Goal: Transaction & Acquisition: Purchase product/service

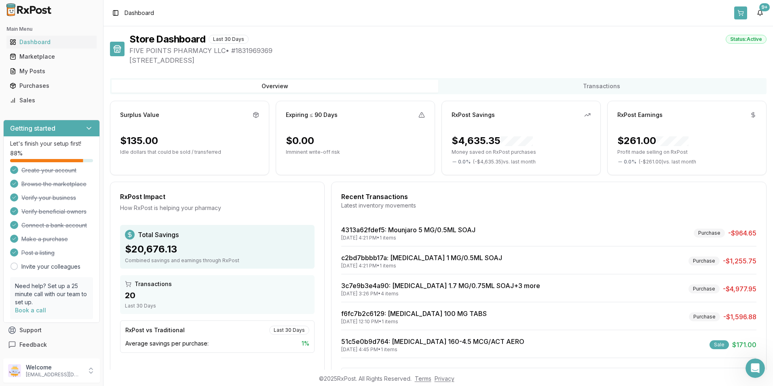
click at [744, 15] on button at bounding box center [740, 12] width 13 height 13
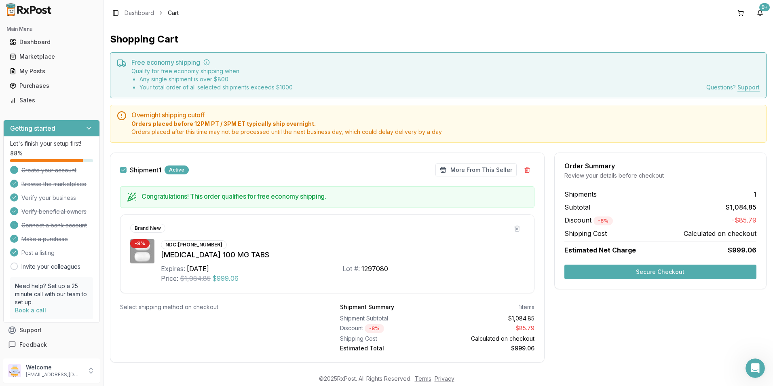
scroll to position [15, 0]
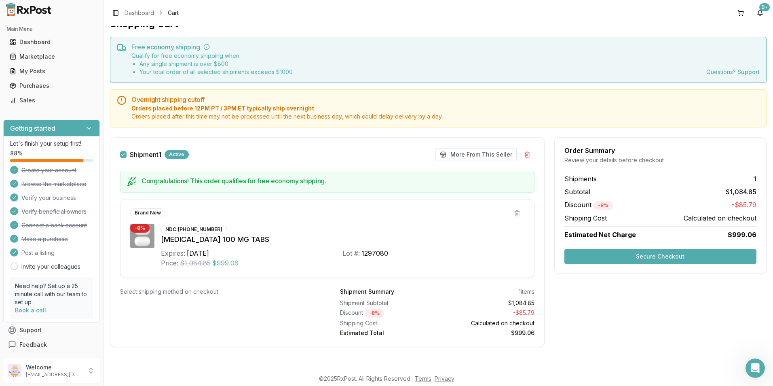
click at [205, 232] on div "NDC: [PHONE_NUMBER] [MEDICAL_DATA] 100 MG TABS Expires: [DATE] Lot #: 1297080 P…" at bounding box center [342, 245] width 363 height 44
drag, startPoint x: 205, startPoint y: 232, endPoint x: 191, endPoint y: 230, distance: 14.7
click at [198, 230] on div "NDC: [PHONE_NUMBER]" at bounding box center [194, 229] width 66 height 9
drag, startPoint x: 177, startPoint y: 228, endPoint x: 219, endPoint y: 228, distance: 42.0
click at [219, 228] on div "NDC: [PHONE_NUMBER]" at bounding box center [194, 229] width 66 height 9
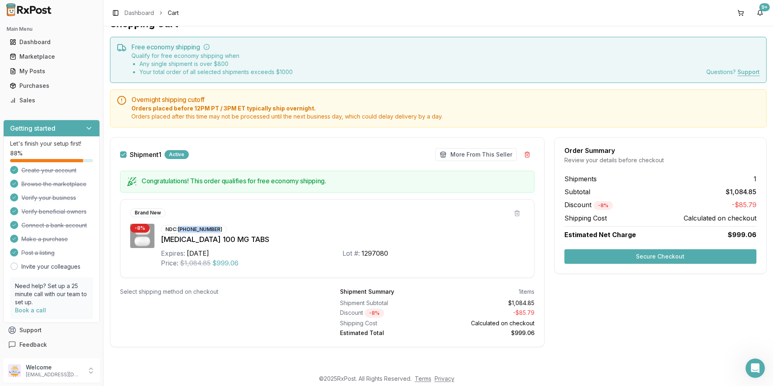
copy div "[PHONE_NUMBER]"
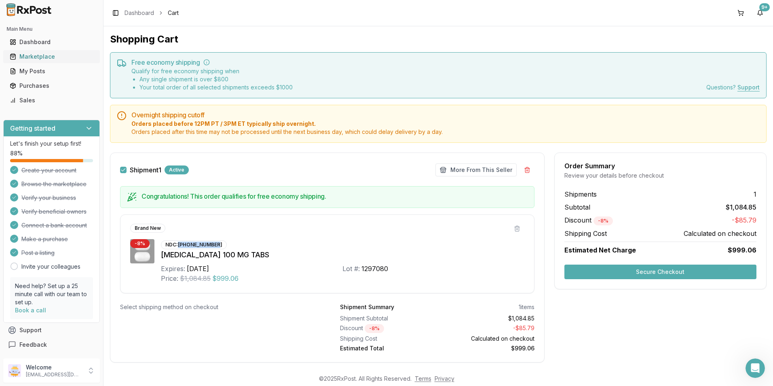
click at [41, 57] on div "Marketplace" at bounding box center [52, 57] width 84 height 8
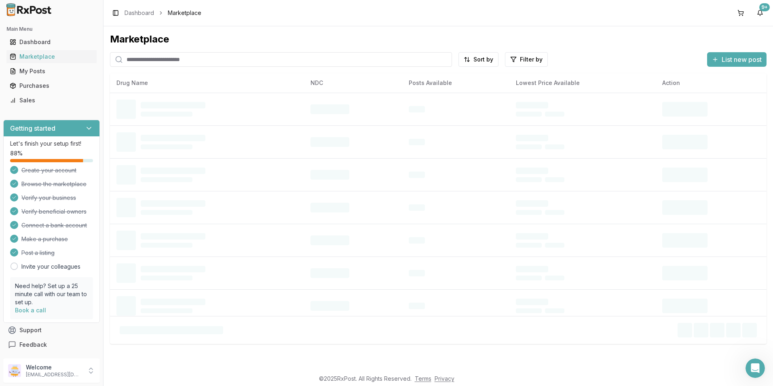
click at [181, 60] on input "search" at bounding box center [281, 59] width 342 height 15
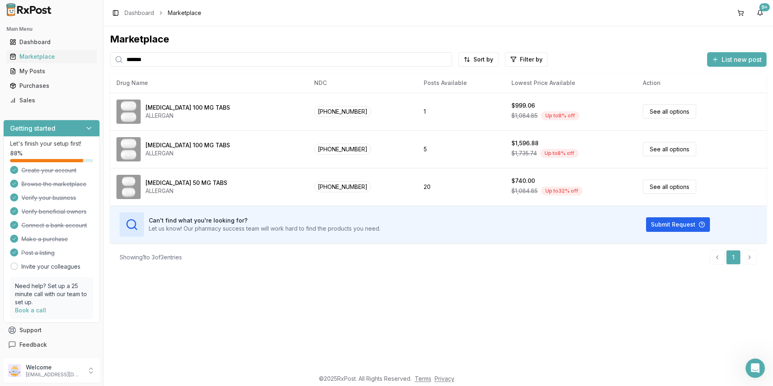
drag, startPoint x: 164, startPoint y: 63, endPoint x: 96, endPoint y: 63, distance: 68.3
click at [96, 63] on div "Main Menu Dashboard Marketplace My Posts Purchases Sales Getting started Let's …" at bounding box center [386, 193] width 773 height 386
type input "******"
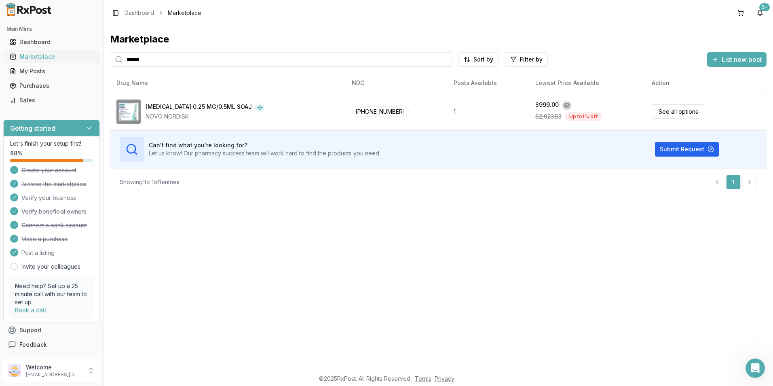
drag, startPoint x: 160, startPoint y: 59, endPoint x: 91, endPoint y: 54, distance: 69.7
click at [91, 54] on div "Main Menu Dashboard Marketplace My Posts Purchases Sales Getting started Let's …" at bounding box center [386, 193] width 773 height 386
type input "******"
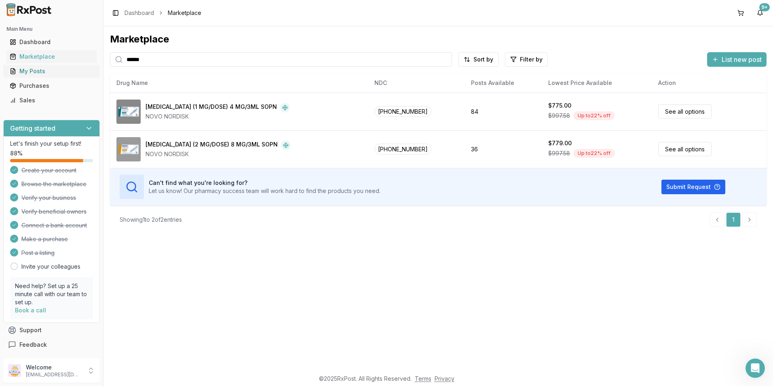
drag, startPoint x: 163, startPoint y: 59, endPoint x: 91, endPoint y: 69, distance: 73.3
click at [91, 69] on div "Main Menu Dashboard Marketplace My Posts Purchases Sales Getting started Let's …" at bounding box center [386, 193] width 773 height 386
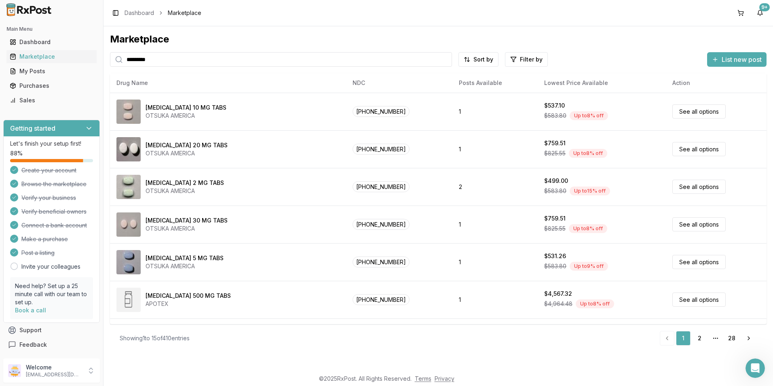
type input "*********"
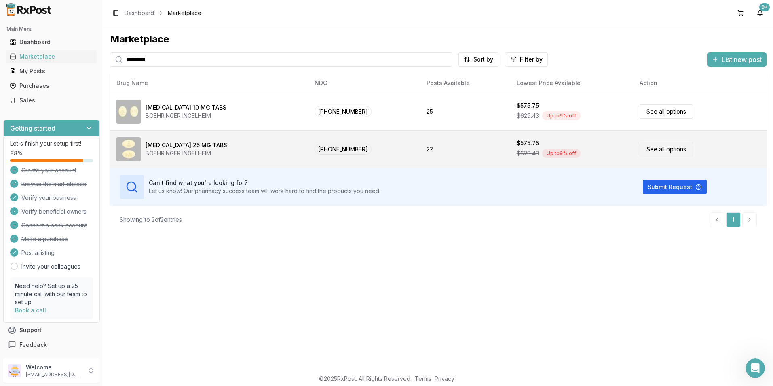
click at [272, 154] on div "[MEDICAL_DATA] 25 MG TABS BOEHRINGER INGELHEIM" at bounding box center [208, 149] width 185 height 24
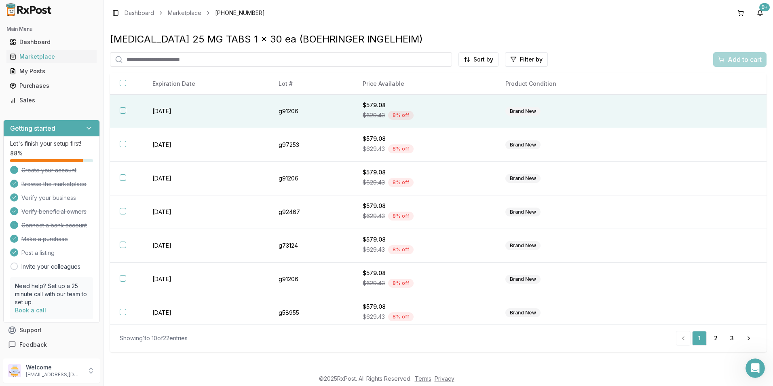
click at [245, 114] on td "[DATE]" at bounding box center [206, 112] width 126 height 34
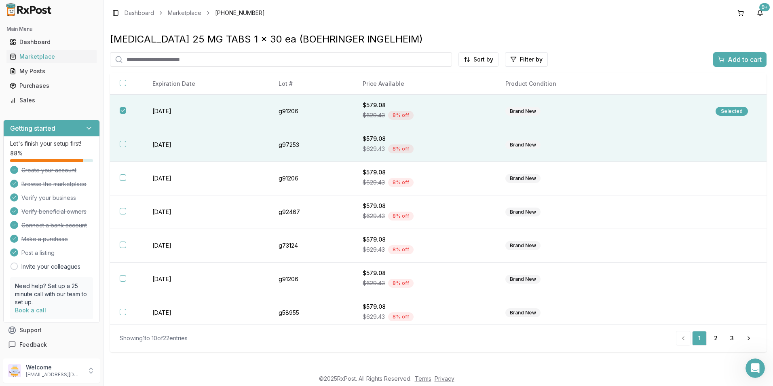
click at [117, 144] on th at bounding box center [126, 145] width 33 height 34
click at [752, 63] on span "Add to cart" at bounding box center [744, 60] width 34 height 10
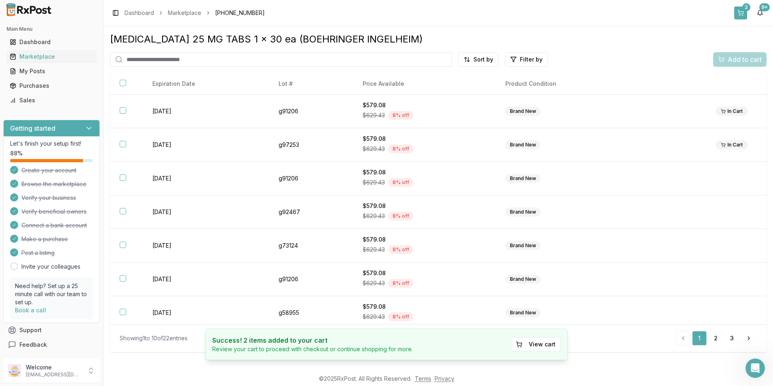
click at [742, 15] on button "2" at bounding box center [740, 12] width 13 height 13
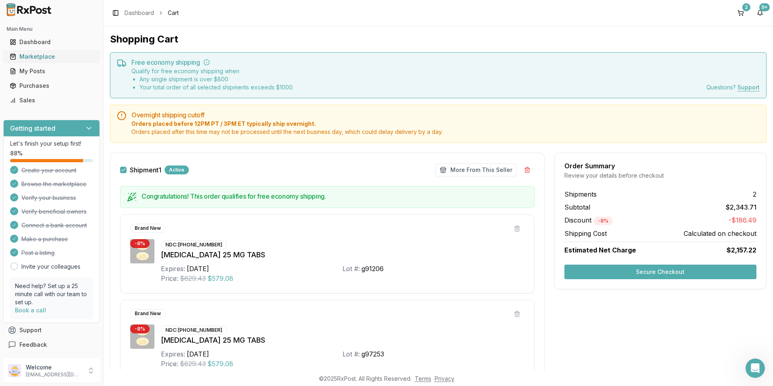
click at [30, 58] on div "Marketplace" at bounding box center [52, 57] width 84 height 8
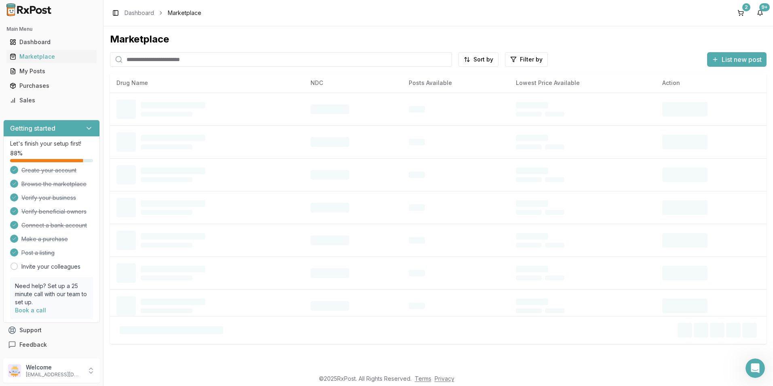
click at [199, 58] on input "search" at bounding box center [281, 59] width 342 height 15
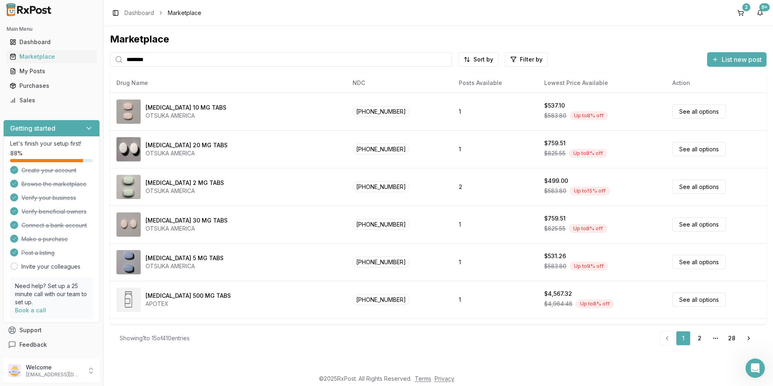
type input "********"
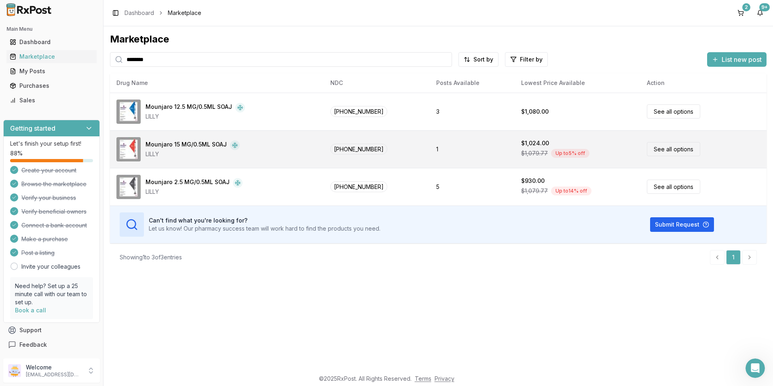
click at [664, 151] on link "See all options" at bounding box center [673, 149] width 53 height 14
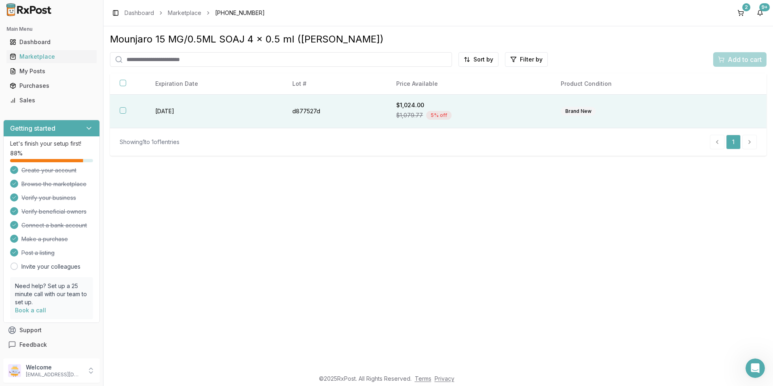
click at [122, 111] on button "button" at bounding box center [123, 110] width 6 height 6
click at [739, 58] on span "Add to cart" at bounding box center [744, 60] width 34 height 10
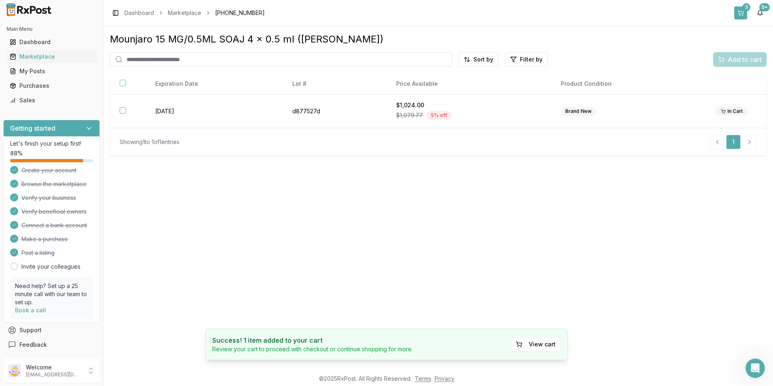
click at [740, 8] on button "3" at bounding box center [740, 12] width 13 height 13
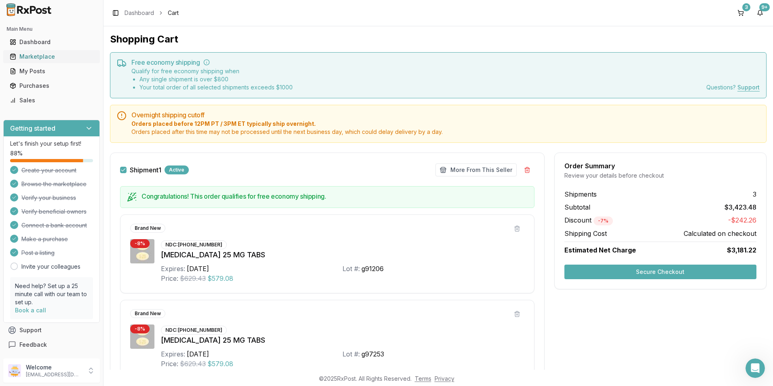
click at [49, 59] on div "Marketplace" at bounding box center [52, 57] width 84 height 8
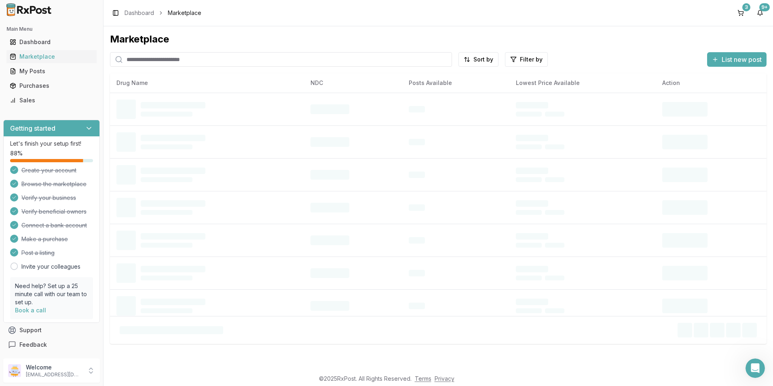
click at [165, 60] on input "search" at bounding box center [281, 59] width 342 height 15
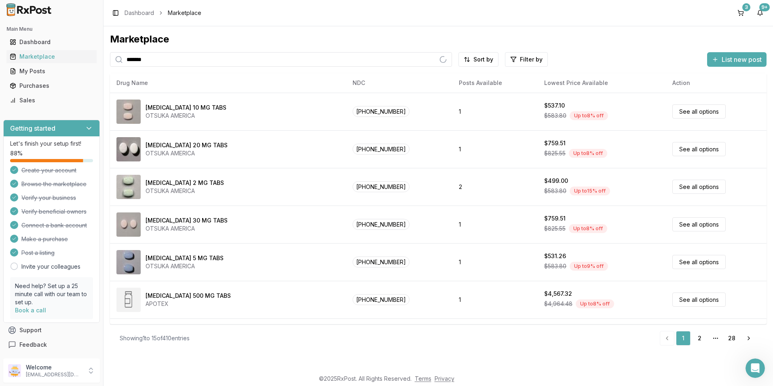
type input "*******"
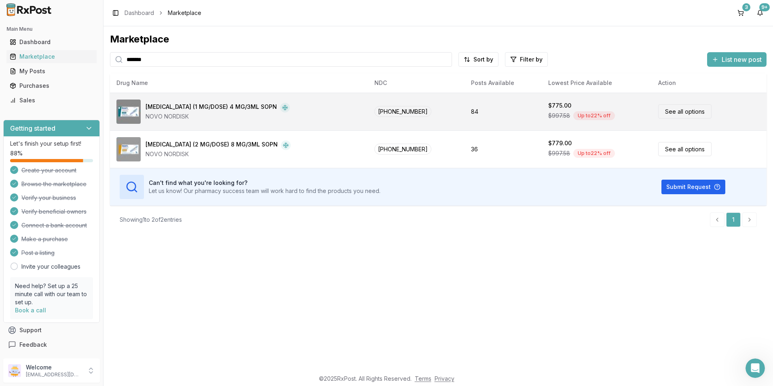
click at [474, 114] on td "84" at bounding box center [503, 112] width 78 height 38
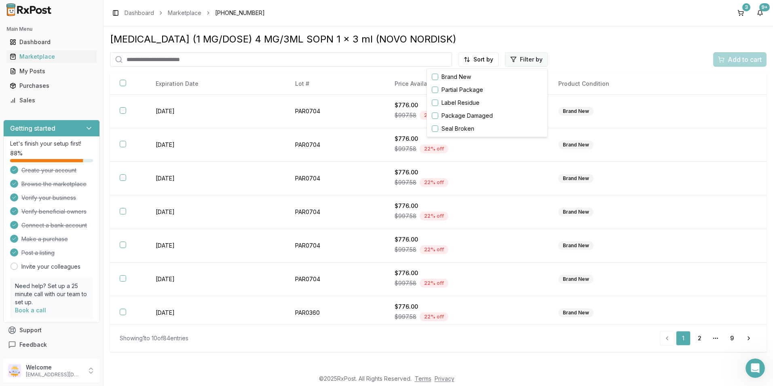
click at [529, 60] on html "Main Menu Dashboard Marketplace My Posts Purchases Sales Getting started Let's …" at bounding box center [386, 193] width 773 height 386
click at [566, 35] on html "Main Menu Dashboard Marketplace My Posts Purchases Sales Getting started Let's …" at bounding box center [386, 193] width 773 height 386
click at [491, 63] on html "Main Menu Dashboard Marketplace My Posts Purchases Sales Getting started Let's …" at bounding box center [386, 193] width 773 height 386
click at [457, 91] on div "Price (Low to High)" at bounding box center [458, 89] width 77 height 13
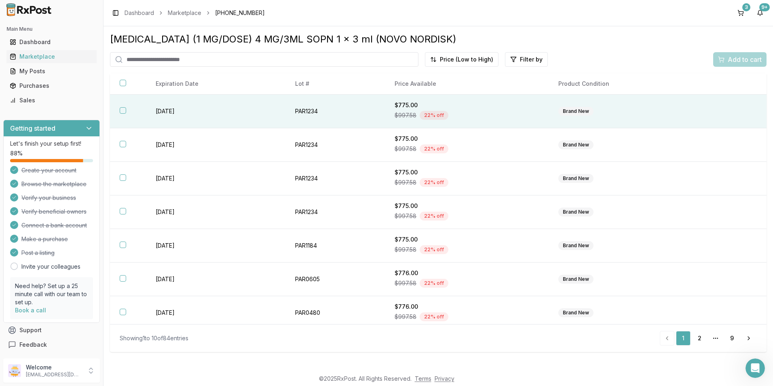
click at [121, 110] on button "button" at bounding box center [123, 110] width 6 height 6
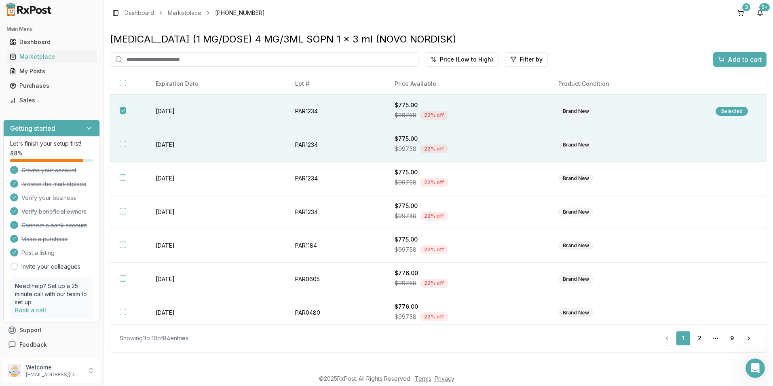
click at [122, 143] on button "button" at bounding box center [123, 144] width 6 height 6
click at [752, 64] on button "Add to cart" at bounding box center [739, 59] width 53 height 15
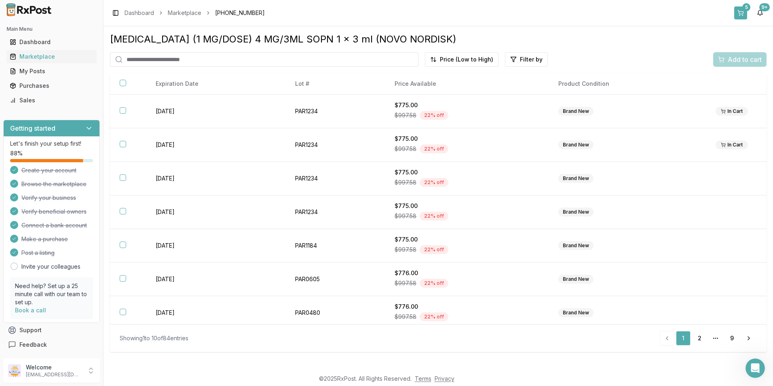
click at [740, 14] on button "5" at bounding box center [740, 12] width 13 height 13
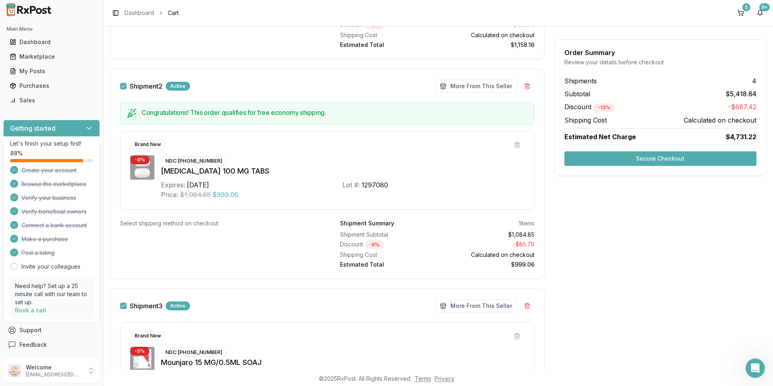
scroll to position [262, 0]
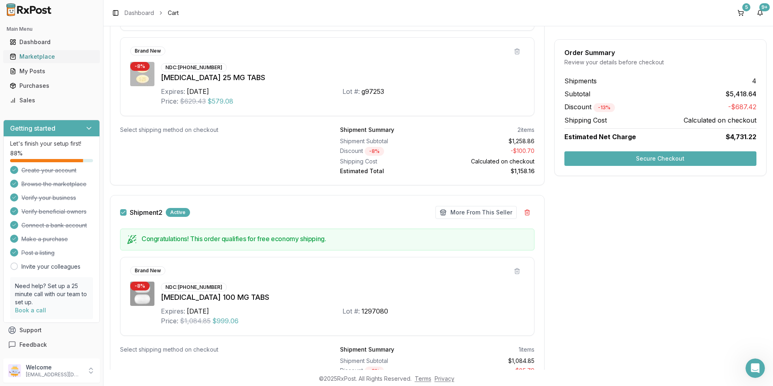
click at [44, 58] on div "Marketplace" at bounding box center [52, 57] width 84 height 8
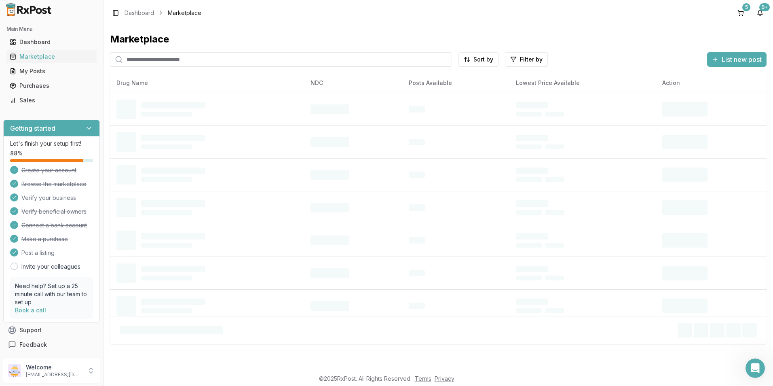
click at [162, 61] on input "search" at bounding box center [281, 59] width 342 height 15
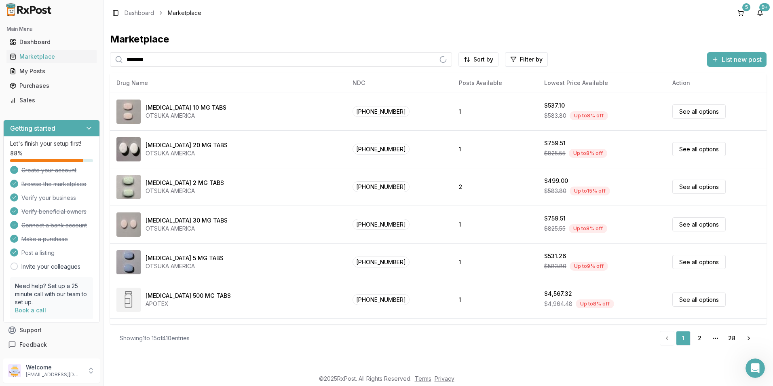
type input "********"
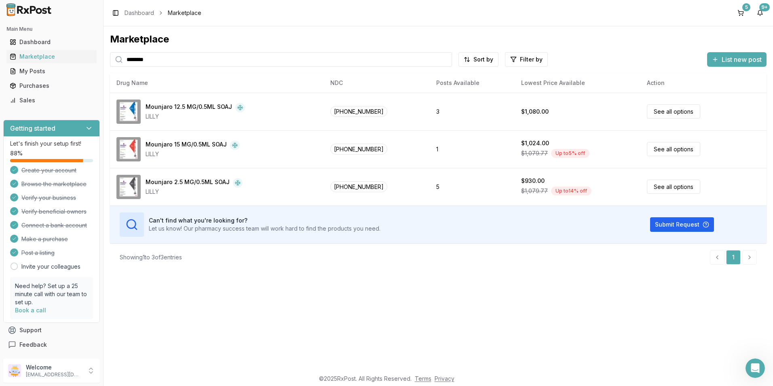
click at [740, 6] on div "Toggle Sidebar Dashboard Marketplace 5 9+" at bounding box center [437, 13] width 669 height 26
click at [740, 10] on button "5" at bounding box center [740, 12] width 13 height 13
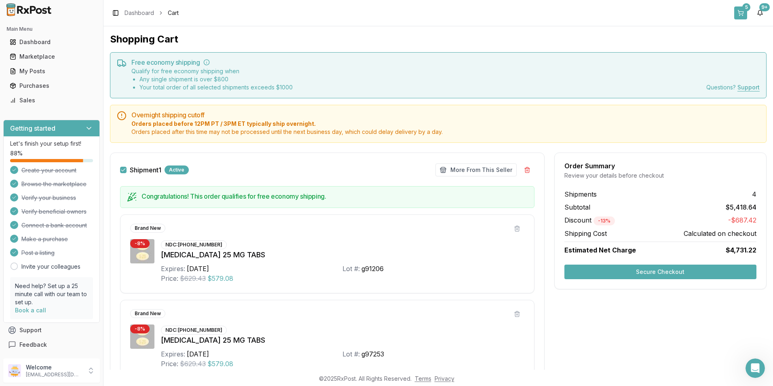
click at [742, 11] on button "5" at bounding box center [740, 12] width 13 height 13
click at [736, 9] on button "5" at bounding box center [740, 12] width 13 height 13
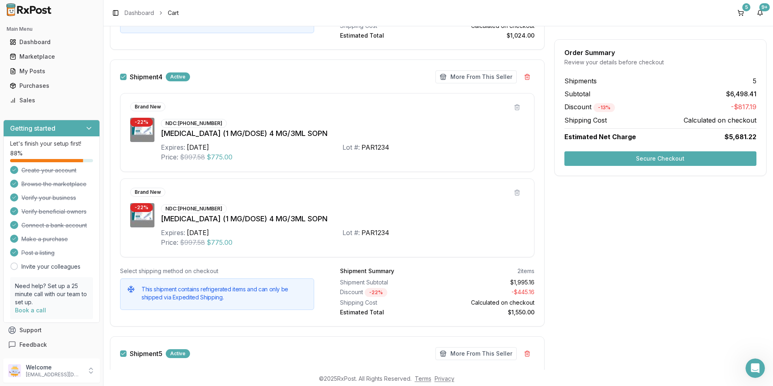
scroll to position [979, 0]
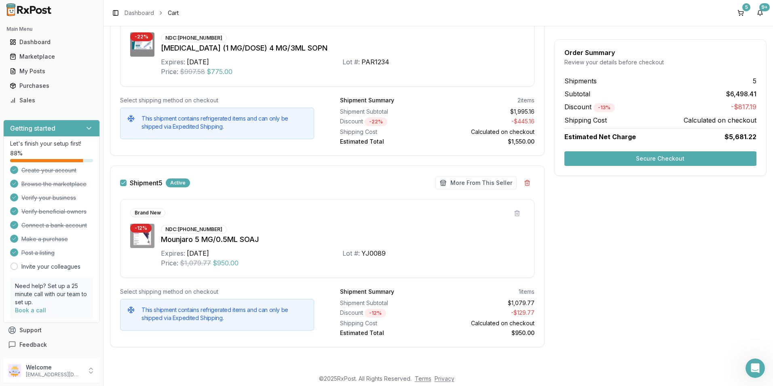
click at [662, 159] on button "Secure Checkout" at bounding box center [660, 158] width 192 height 15
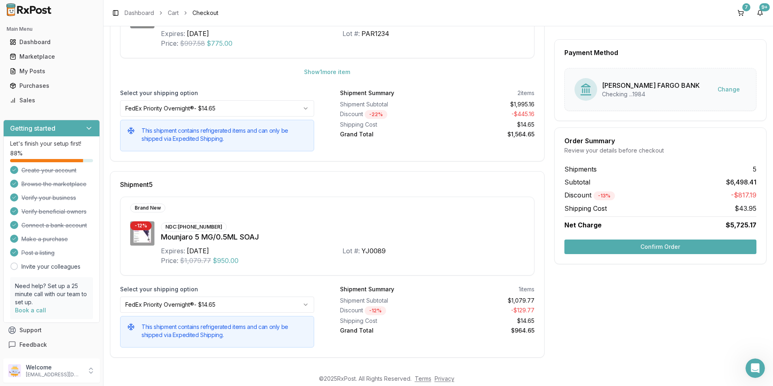
scroll to position [778, 0]
click at [670, 247] on button "Confirm Order" at bounding box center [660, 246] width 192 height 15
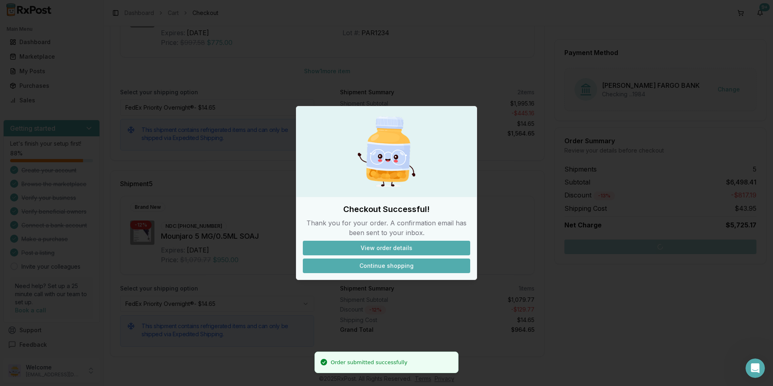
click at [403, 268] on button "Continue shopping" at bounding box center [386, 265] width 167 height 15
